Goal: Information Seeking & Learning: Learn about a topic

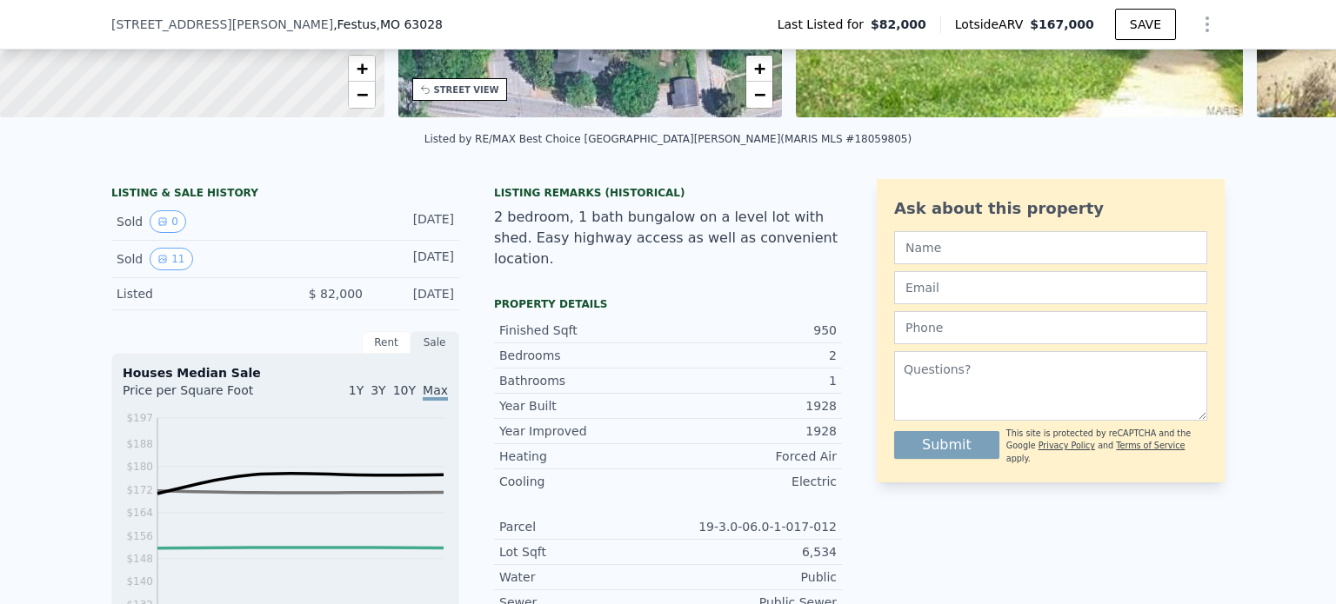
scroll to position [341, 0]
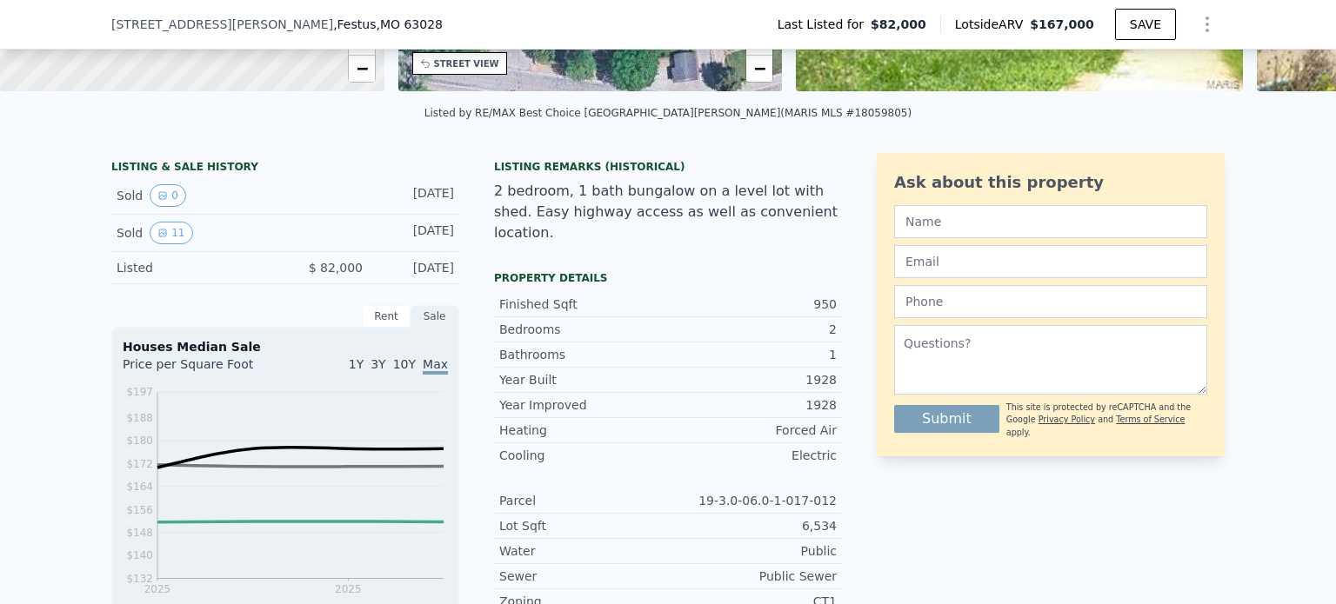
click at [141, 277] on div "Listed" at bounding box center [194, 267] width 155 height 17
click at [158, 238] on icon "View historical data" at bounding box center [162, 233] width 10 height 10
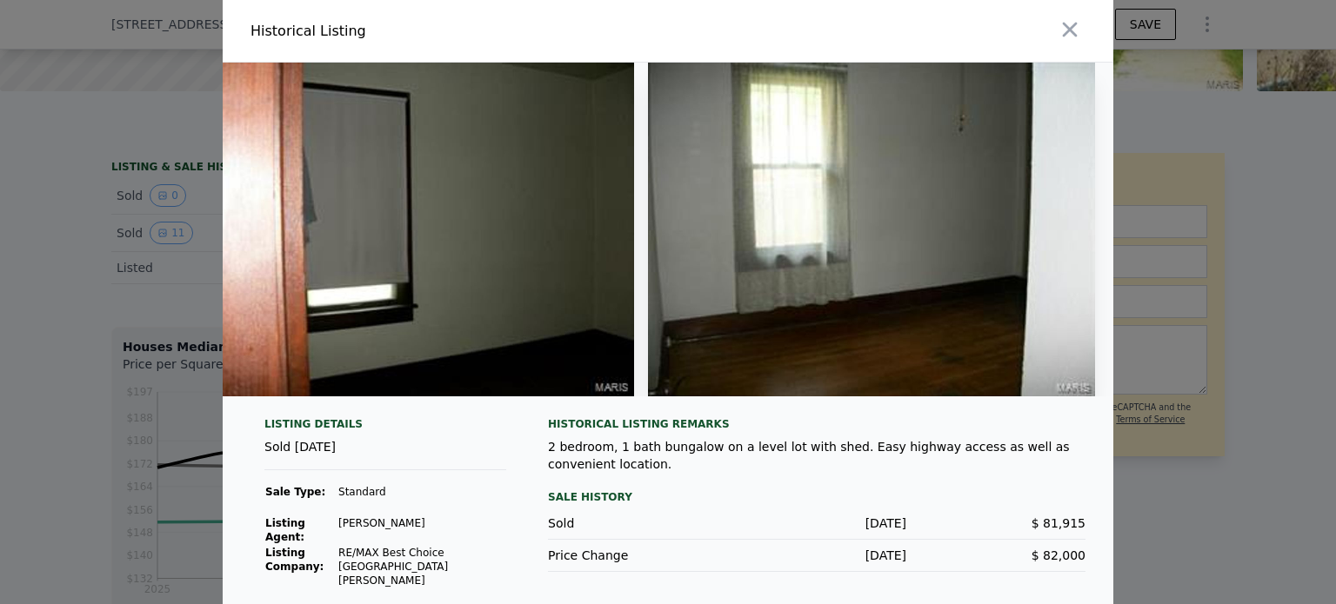
scroll to position [0, 4200]
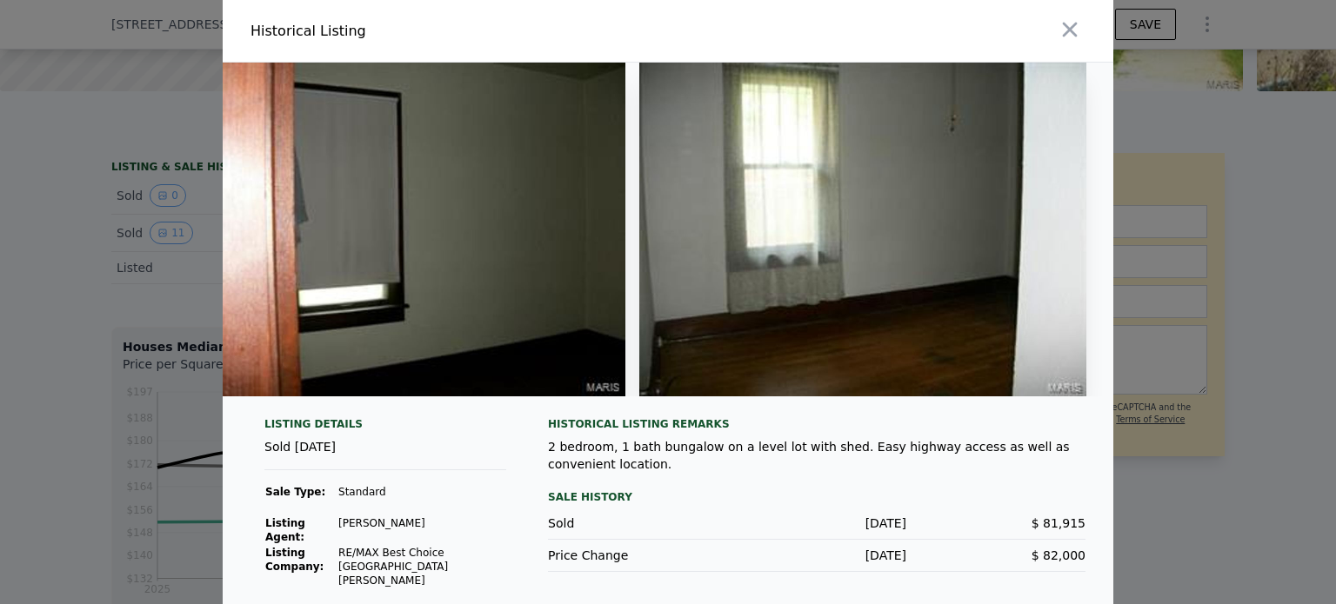
click at [1079, 27] on button "button" at bounding box center [1069, 29] width 31 height 31
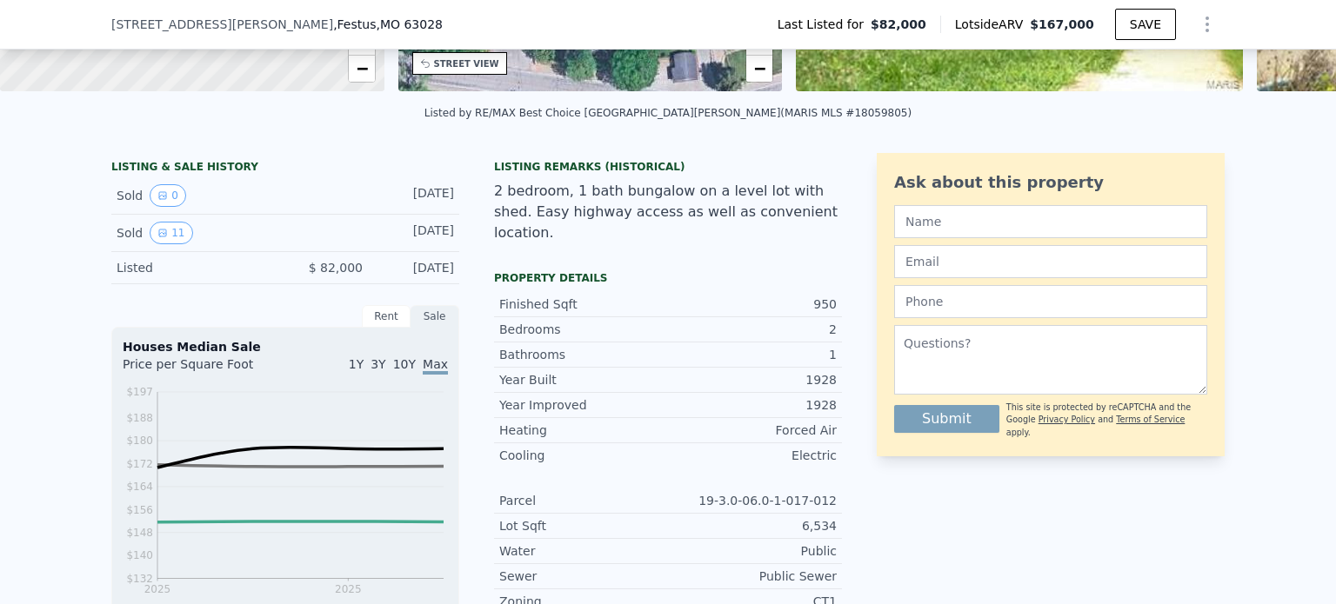
click at [118, 270] on div "Listed $ 82,000 [DATE]" at bounding box center [285, 268] width 348 height 32
click at [438, 277] on div "[DATE]" at bounding box center [415, 267] width 77 height 17
click at [384, 328] on div "Rent" at bounding box center [386, 316] width 49 height 23
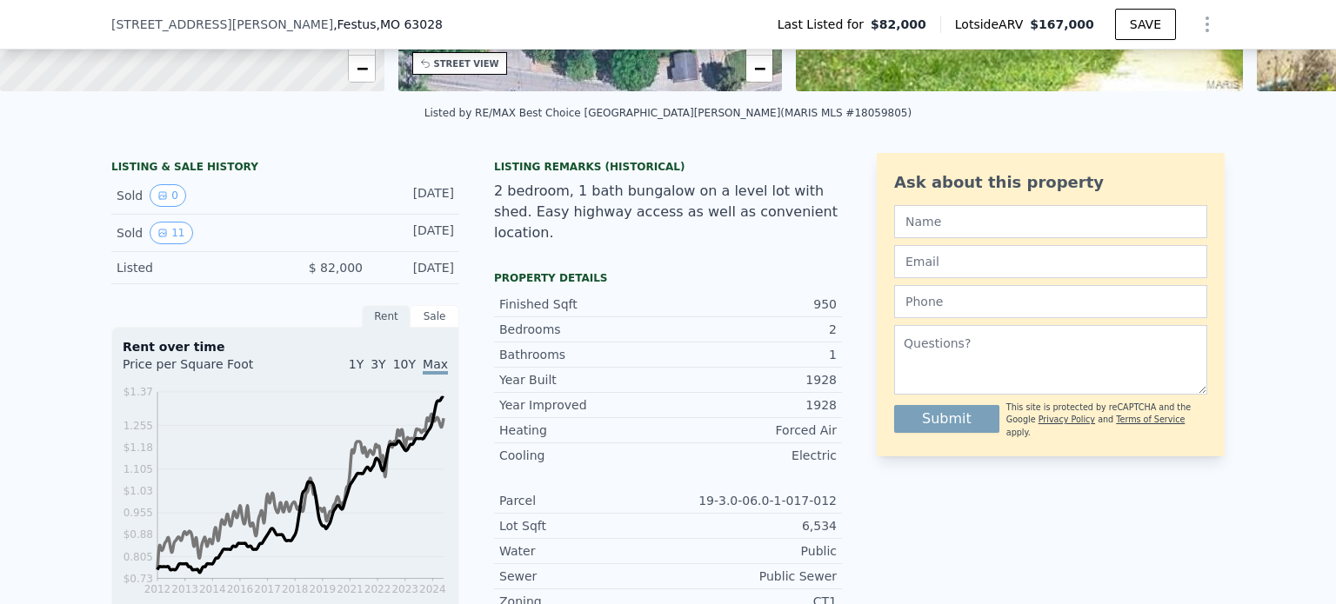
click at [418, 326] on div "Sale" at bounding box center [434, 316] width 49 height 23
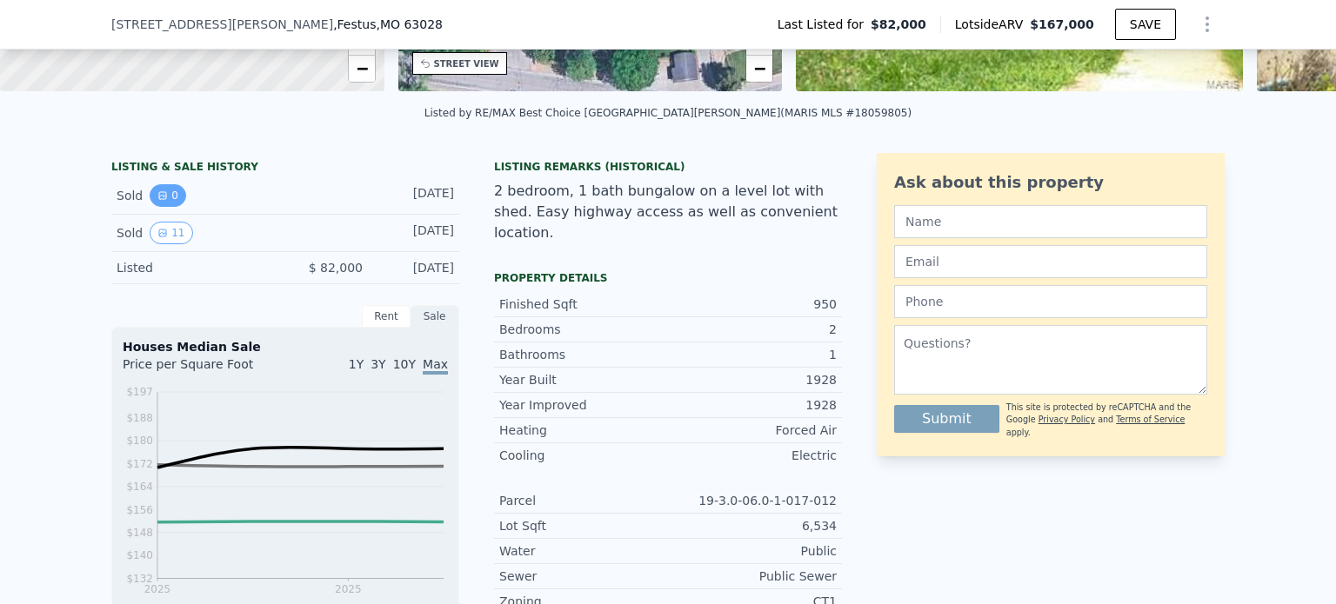
click at [150, 207] on button "0" at bounding box center [168, 195] width 37 height 23
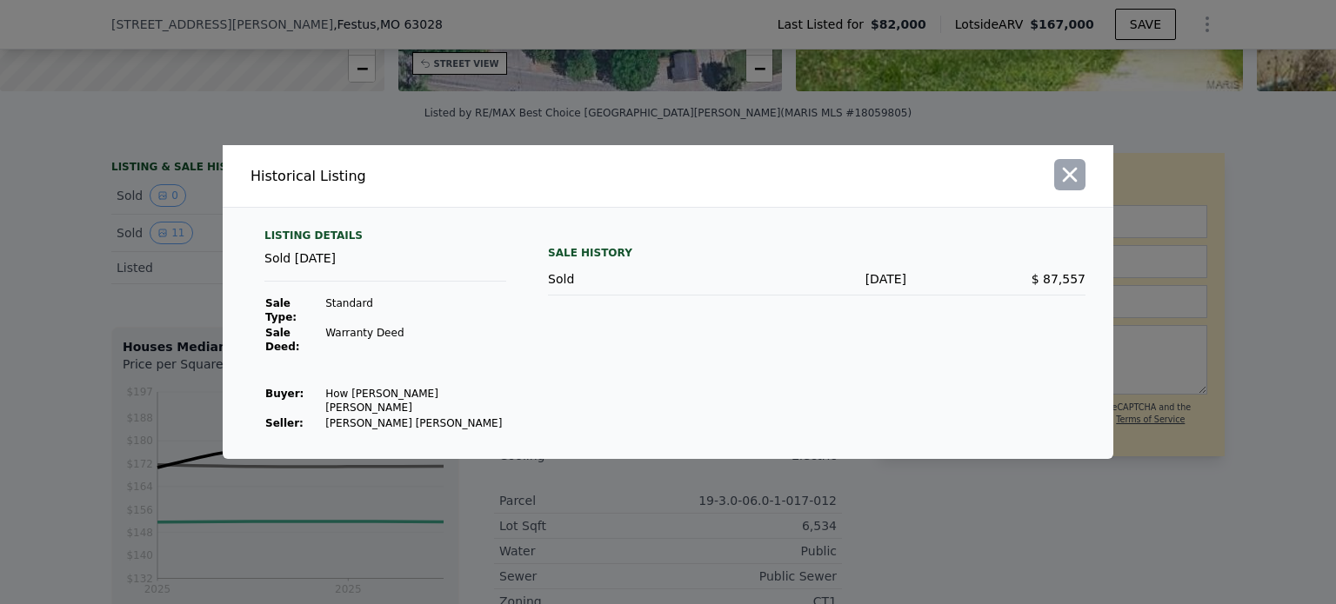
click at [1075, 183] on icon "button" at bounding box center [1070, 175] width 15 height 15
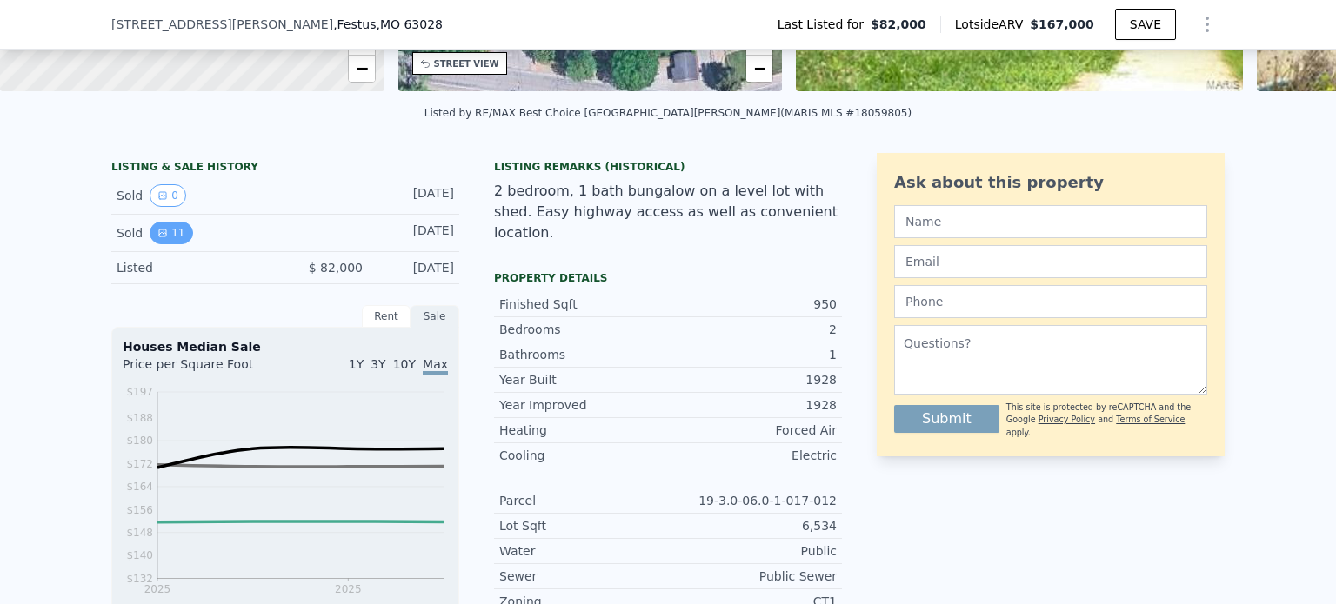
click at [157, 238] on icon "View historical data" at bounding box center [162, 233] width 10 height 10
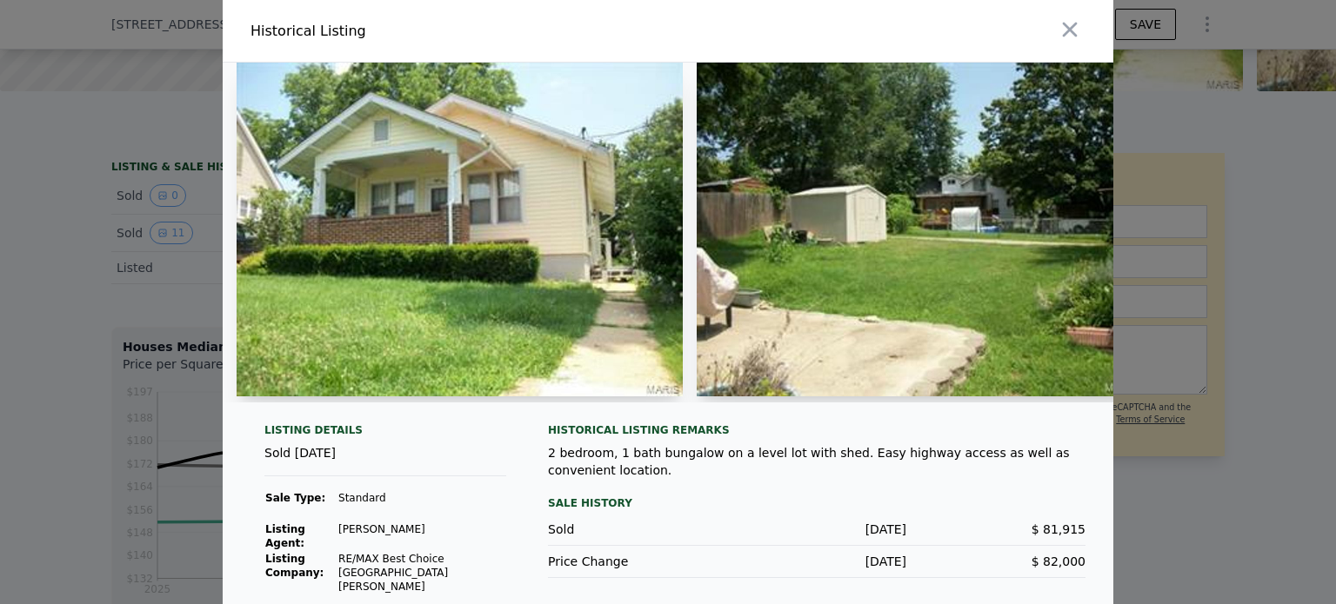
scroll to position [3, 0]
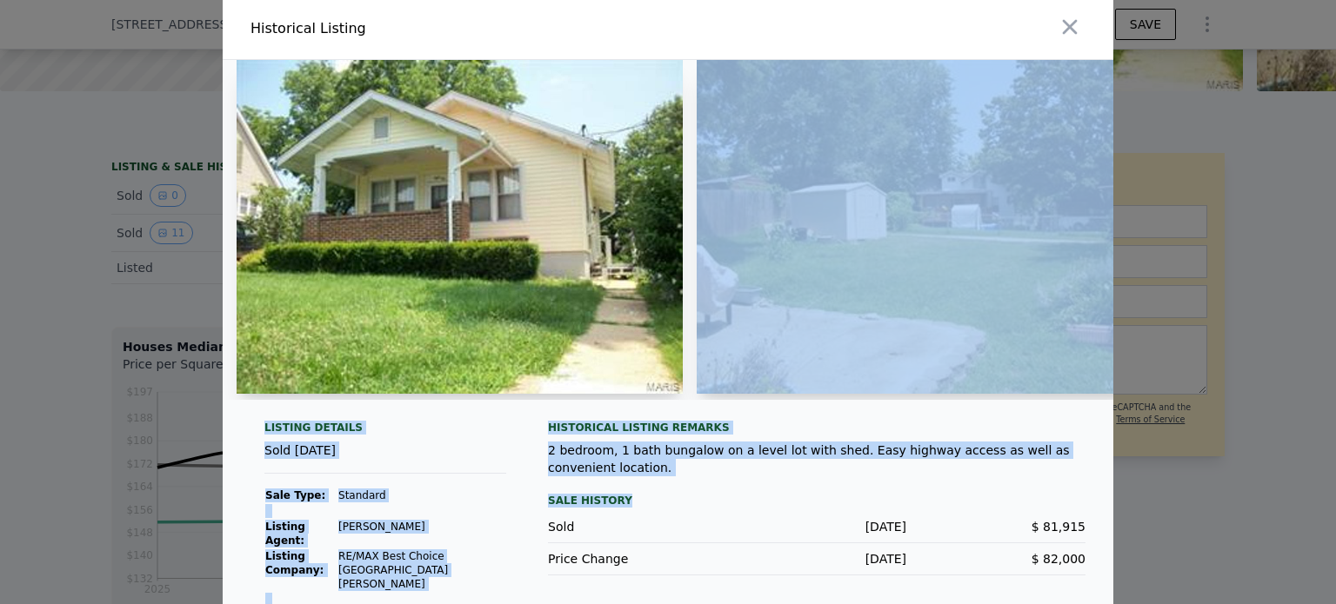
drag, startPoint x: 779, startPoint y: 500, endPoint x: 769, endPoint y: 302, distance: 198.5
click at [770, 302] on div "Listing Details Sold [DATE] Sale Type: Standard Listing Agent: [PERSON_NAME] Li…" at bounding box center [668, 348] width 890 height 576
click at [729, 501] on div "Sale History" at bounding box center [816, 500] width 537 height 21
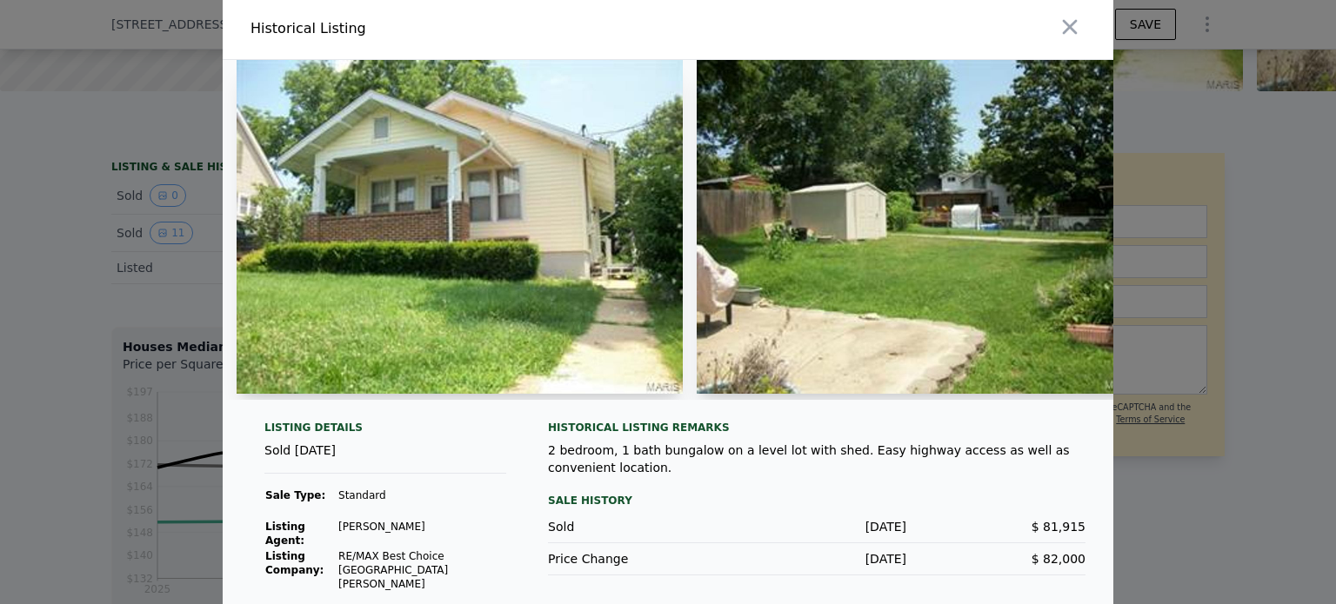
click at [660, 518] on div "Sold" at bounding box center [637, 526] width 179 height 17
click at [1058, 29] on icon "button" at bounding box center [1069, 27] width 24 height 24
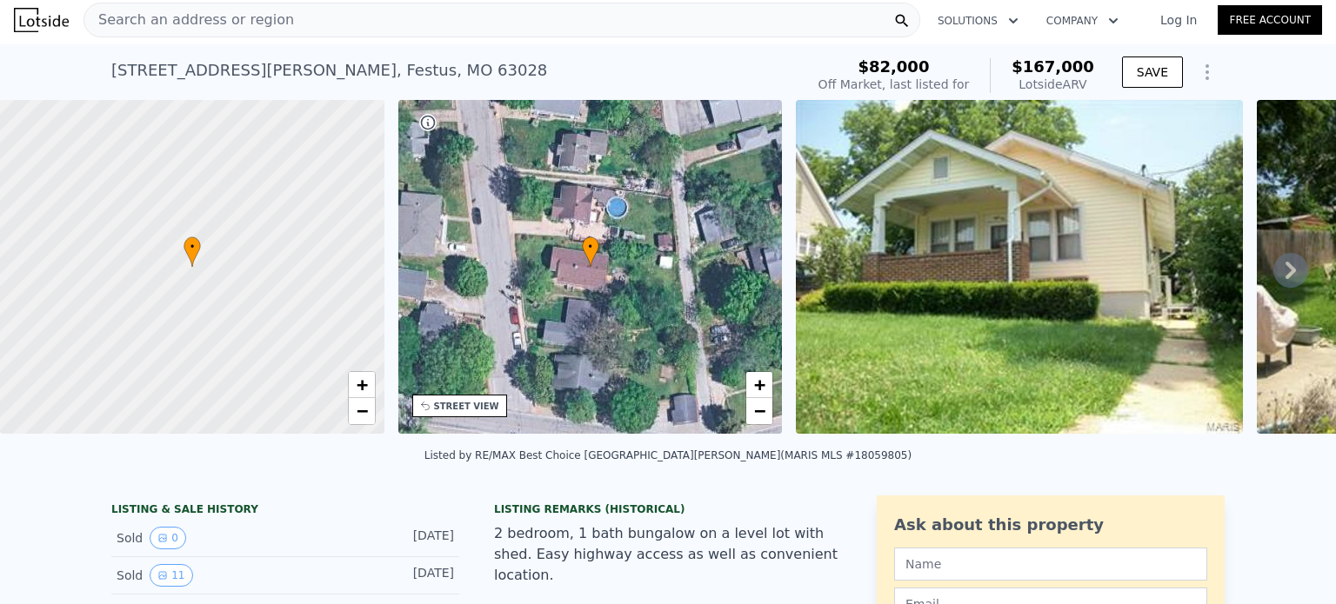
scroll to position [0, 0]
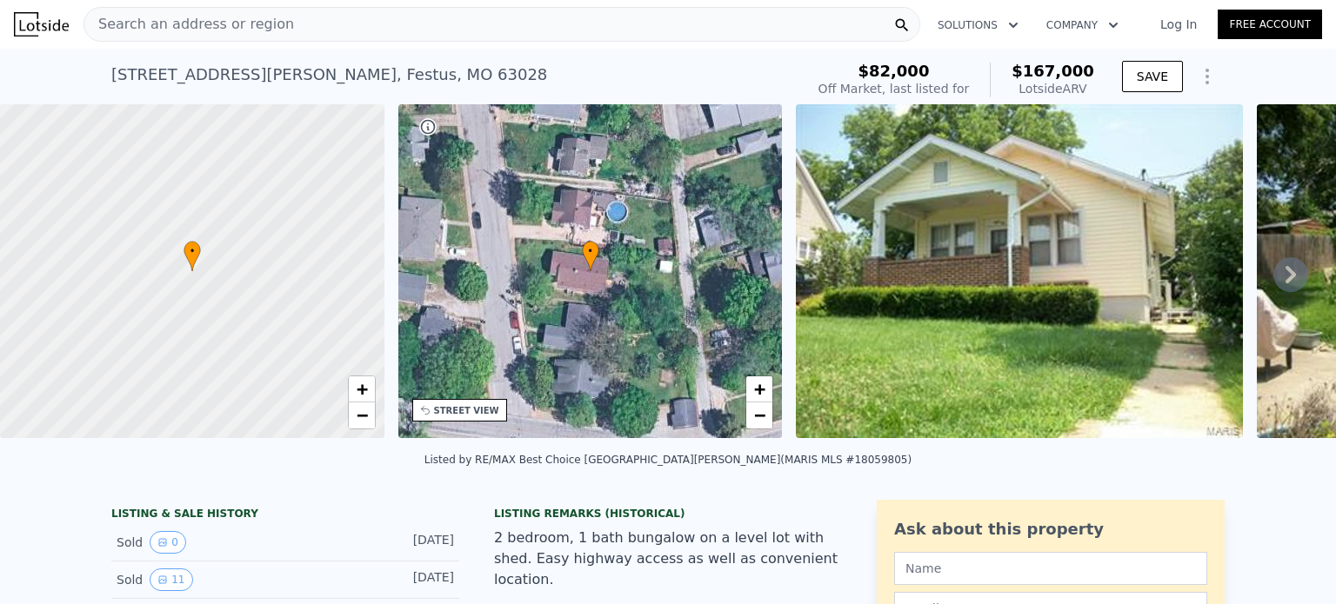
click at [1285, 282] on icon at bounding box center [1290, 274] width 10 height 17
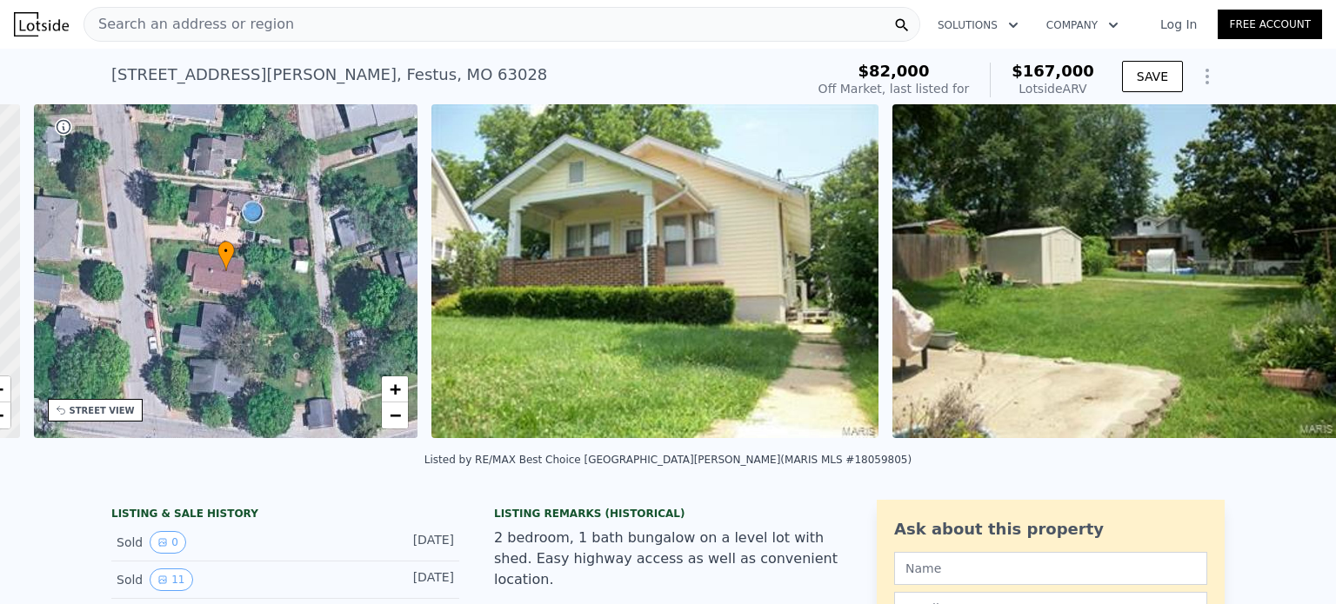
scroll to position [0, 404]
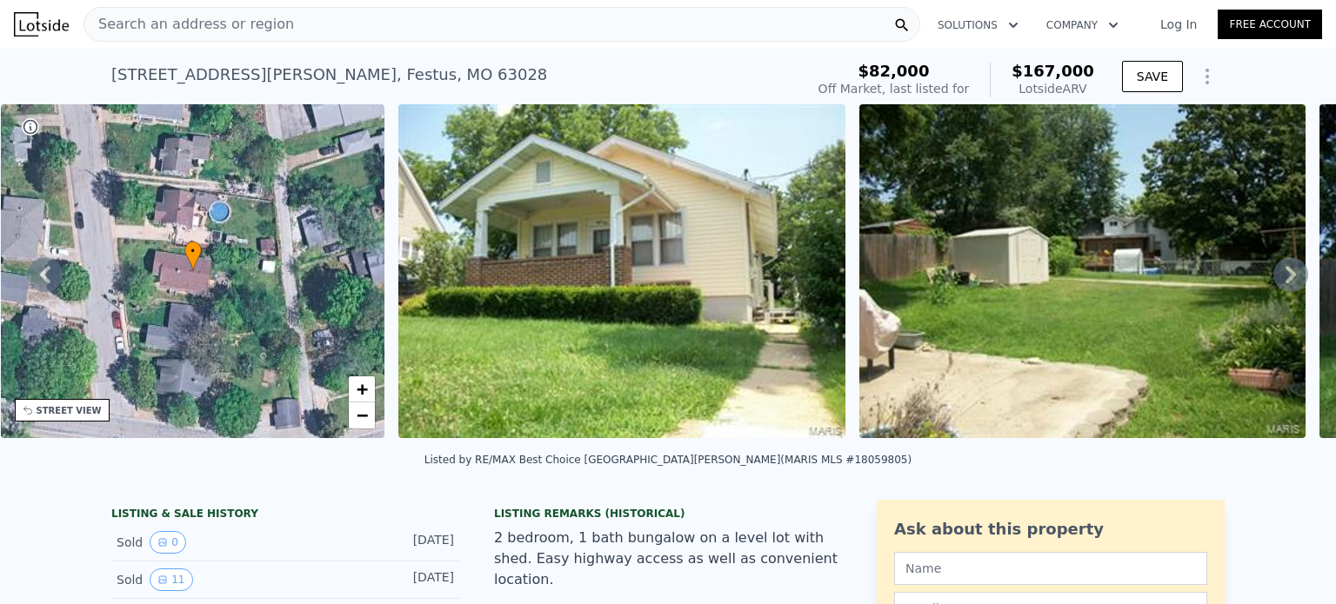
click at [1285, 282] on icon at bounding box center [1290, 274] width 10 height 17
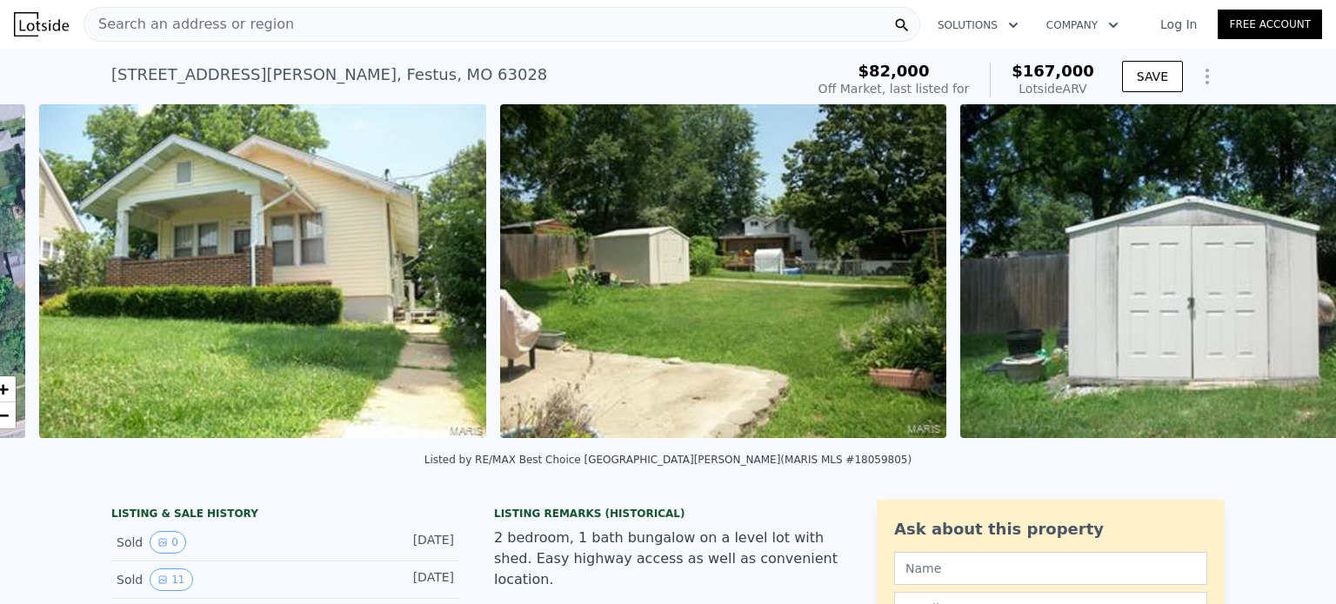
scroll to position [0, 796]
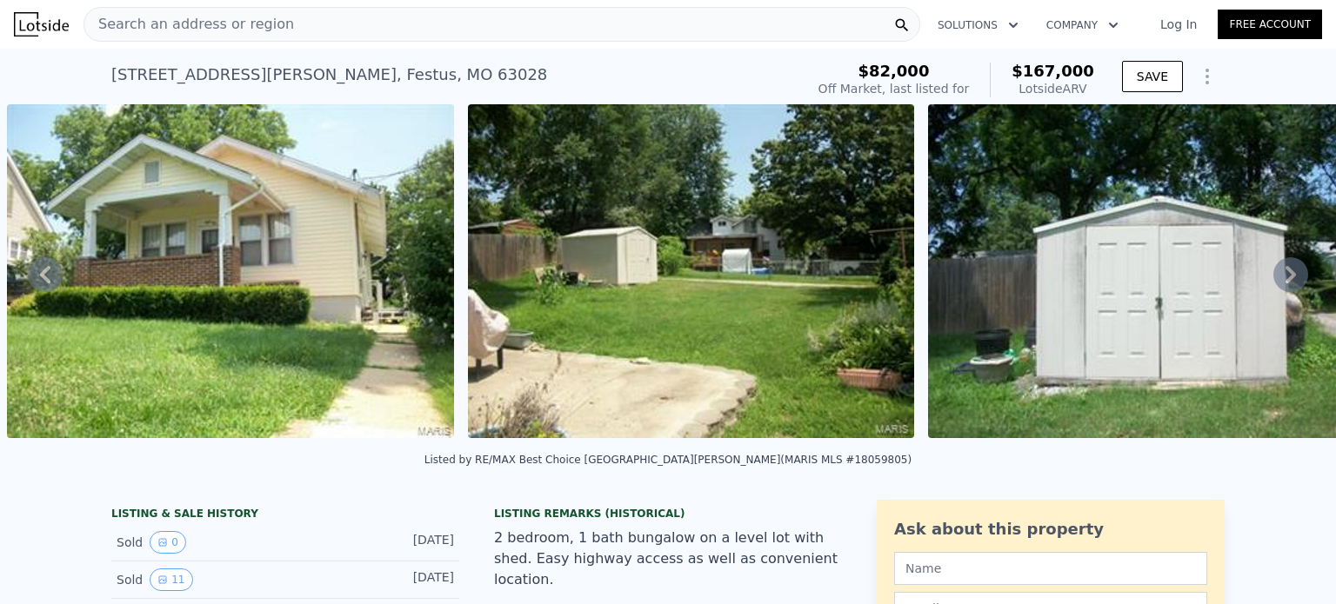
click at [1285, 282] on icon at bounding box center [1290, 274] width 10 height 17
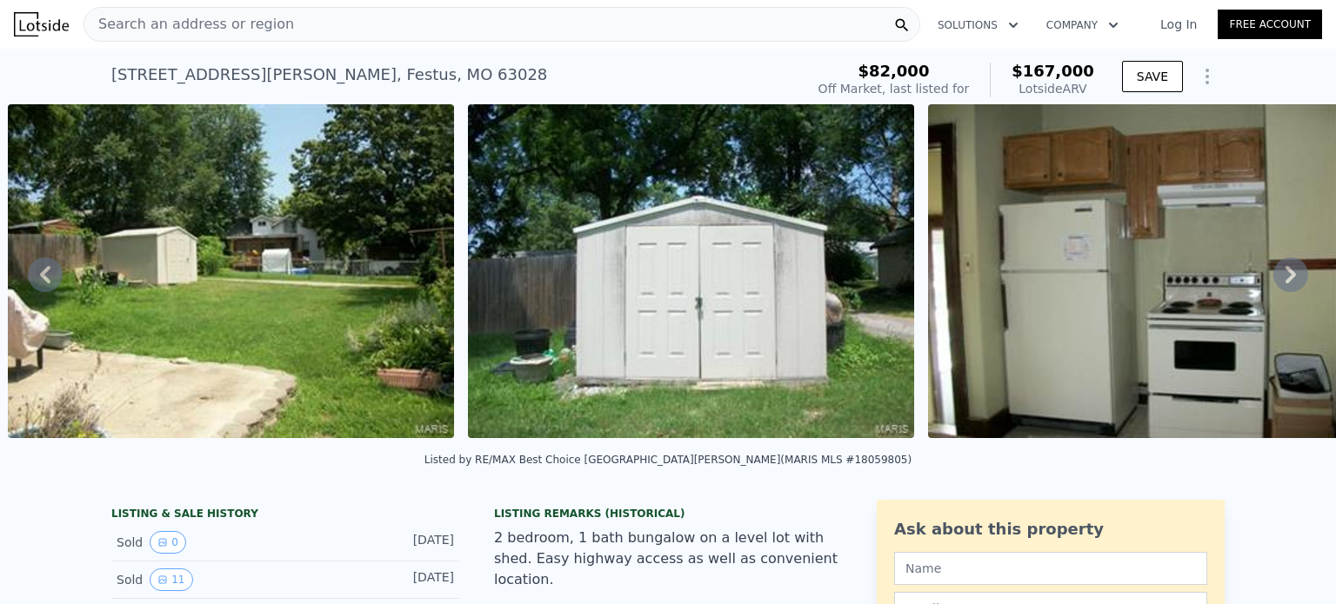
click at [1285, 282] on icon at bounding box center [1290, 274] width 10 height 17
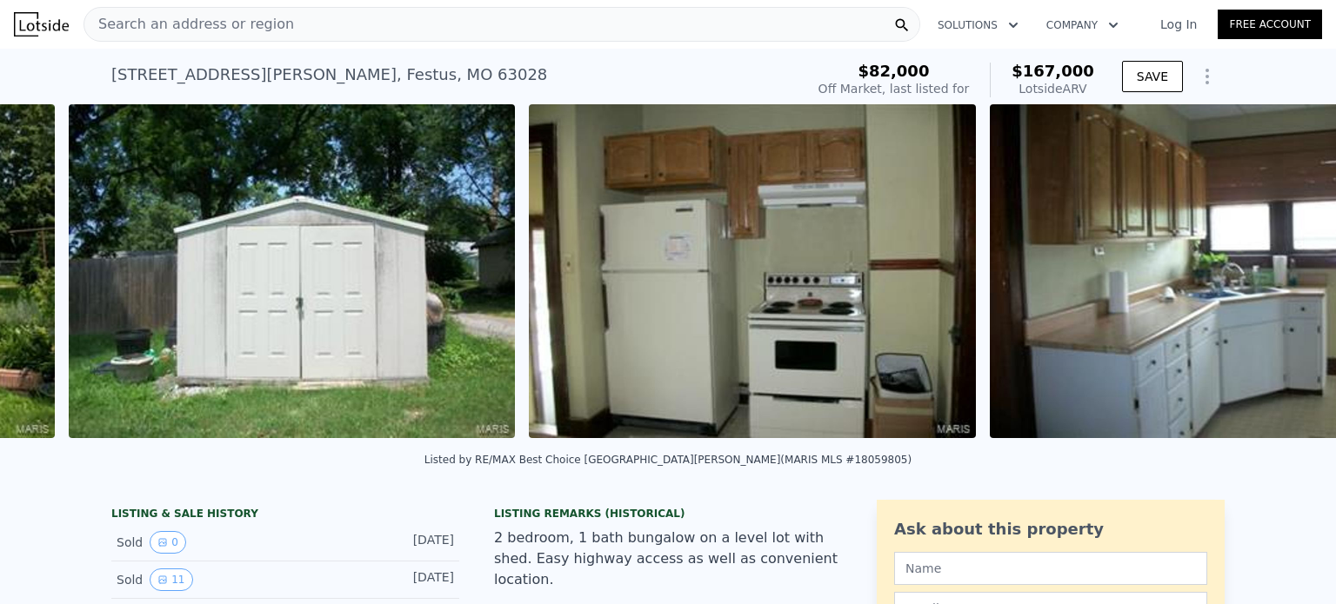
scroll to position [0, 1716]
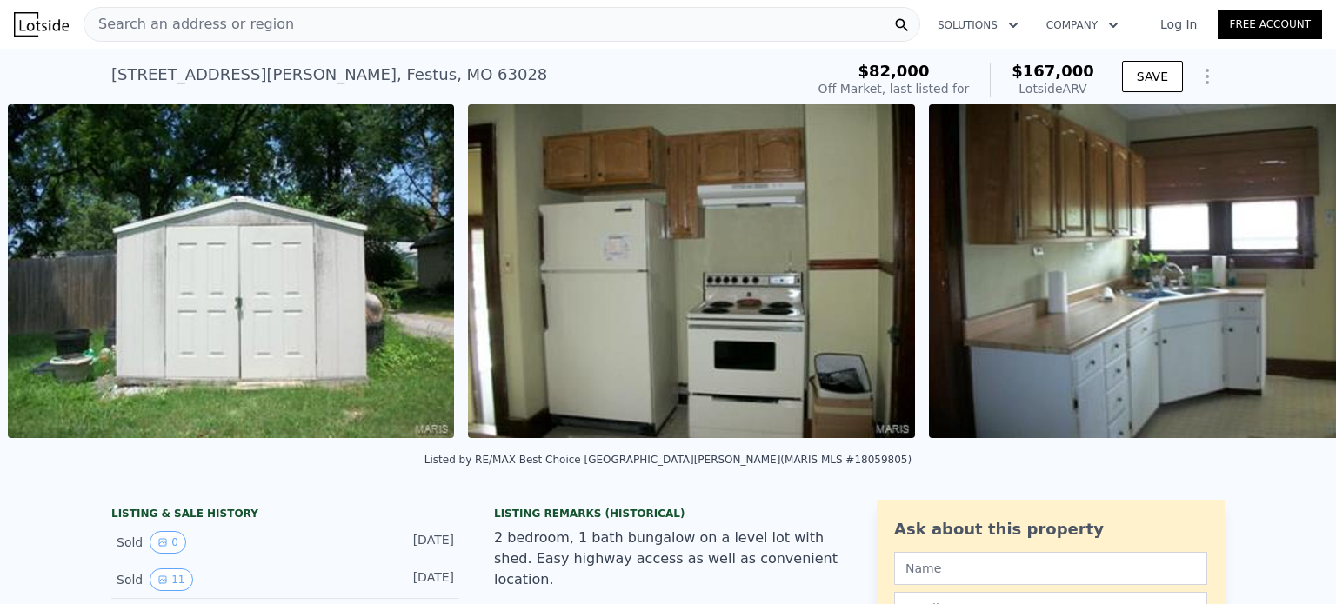
click at [1277, 282] on div "• + − • + − STREET VIEW Loading... SATELLITE VIEW" at bounding box center [668, 274] width 1336 height 340
click at [1285, 282] on icon at bounding box center [1290, 274] width 10 height 17
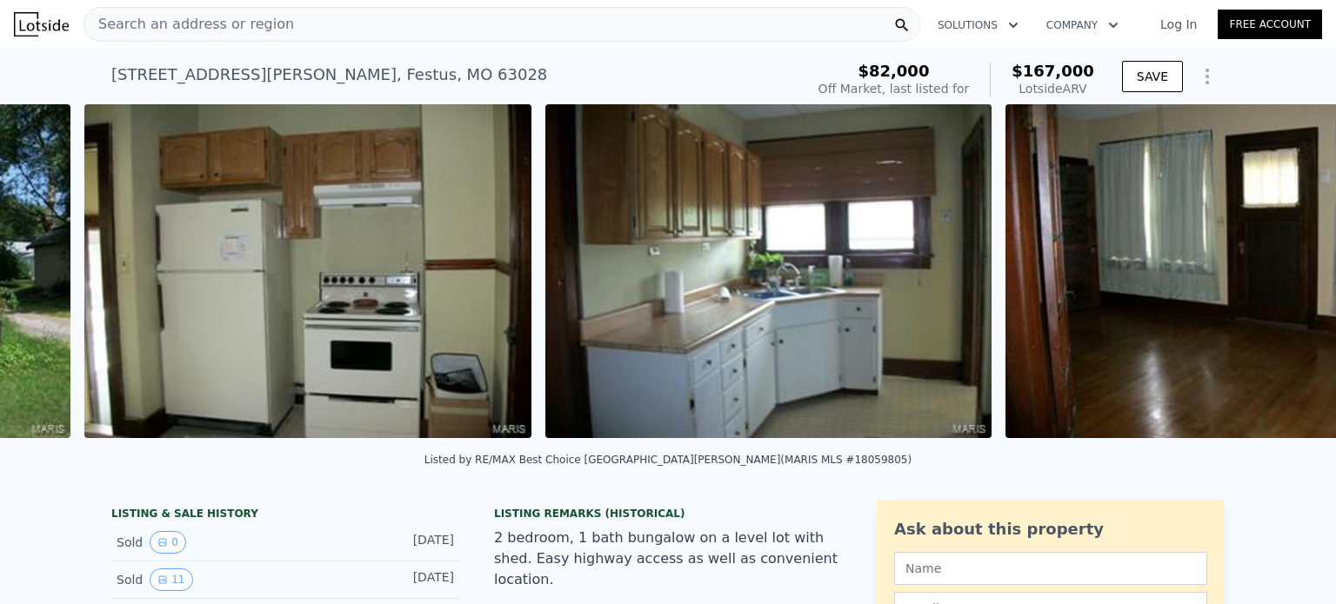
scroll to position [0, 2177]
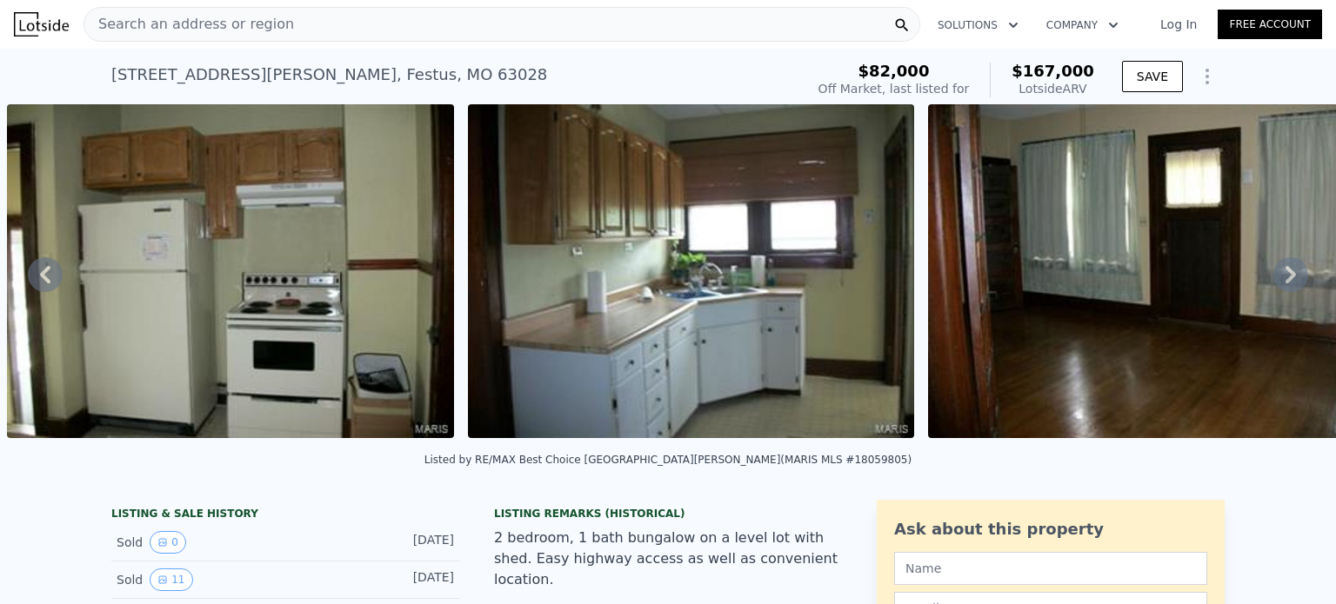
click at [1285, 282] on icon at bounding box center [1290, 274] width 10 height 17
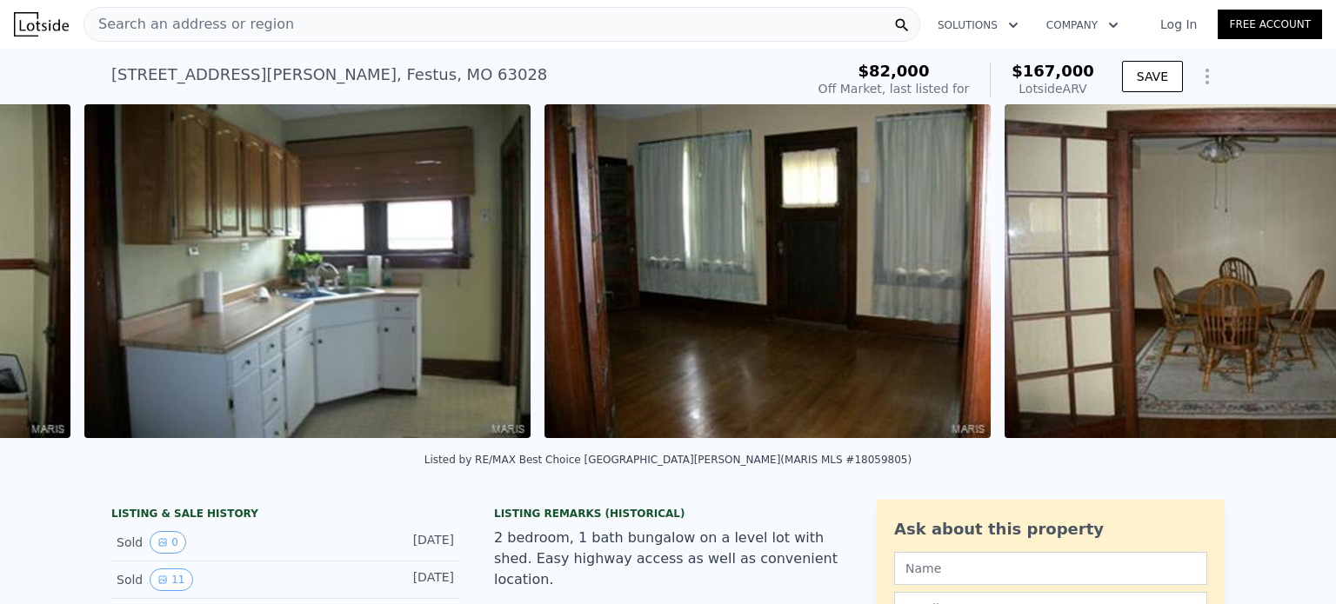
scroll to position [0, 2637]
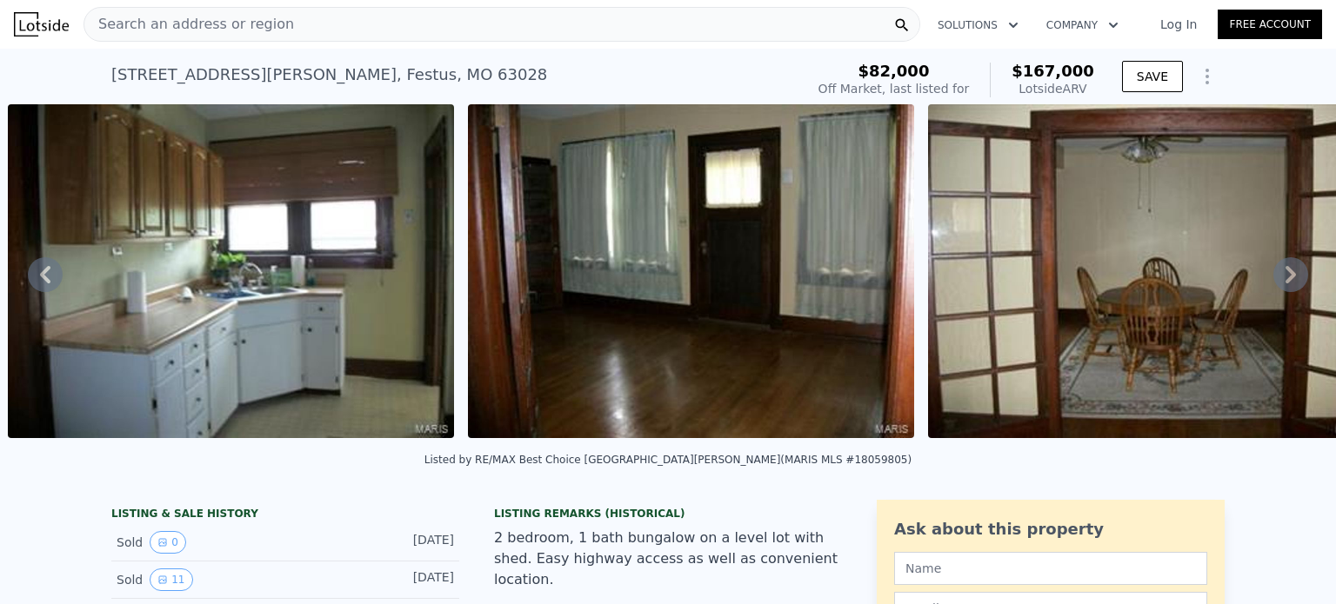
click at [1285, 282] on icon at bounding box center [1290, 274] width 10 height 17
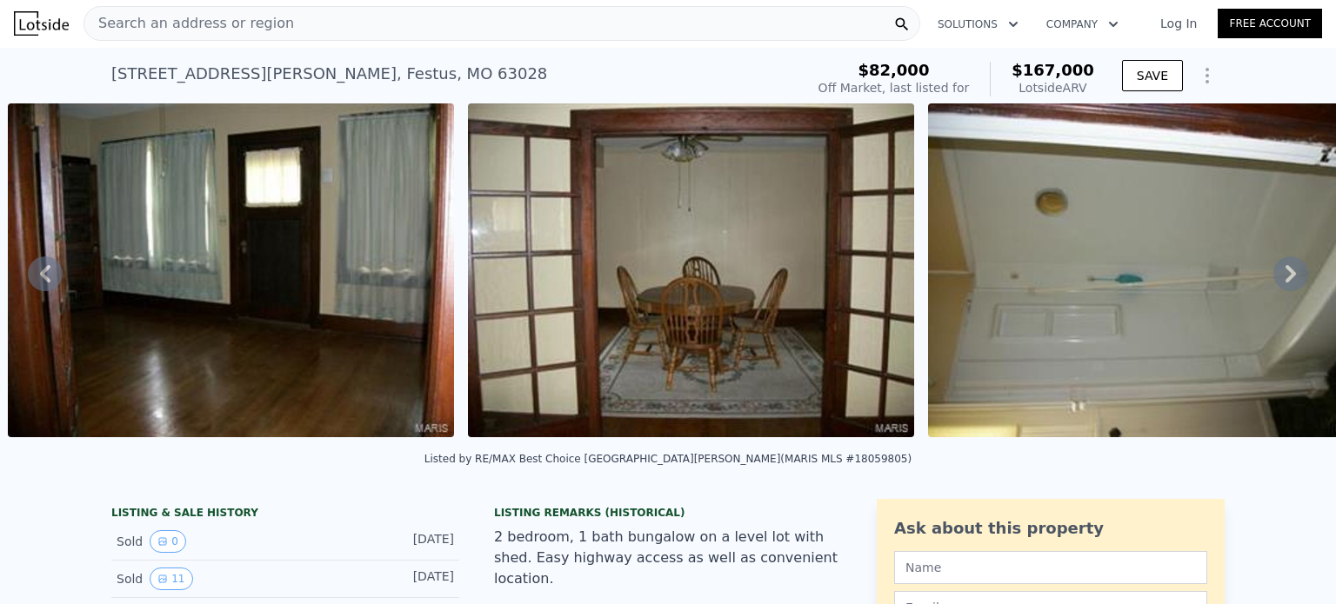
scroll to position [0, 0]
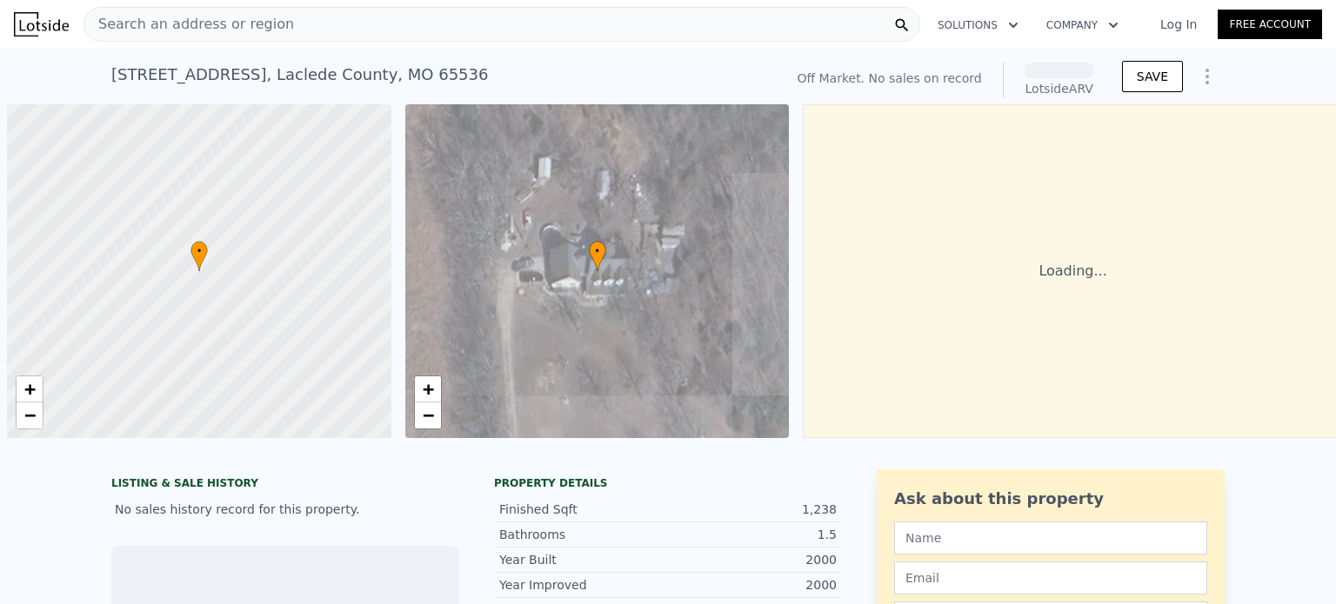
scroll to position [0, 7]
